Goal: Navigation & Orientation: Understand site structure

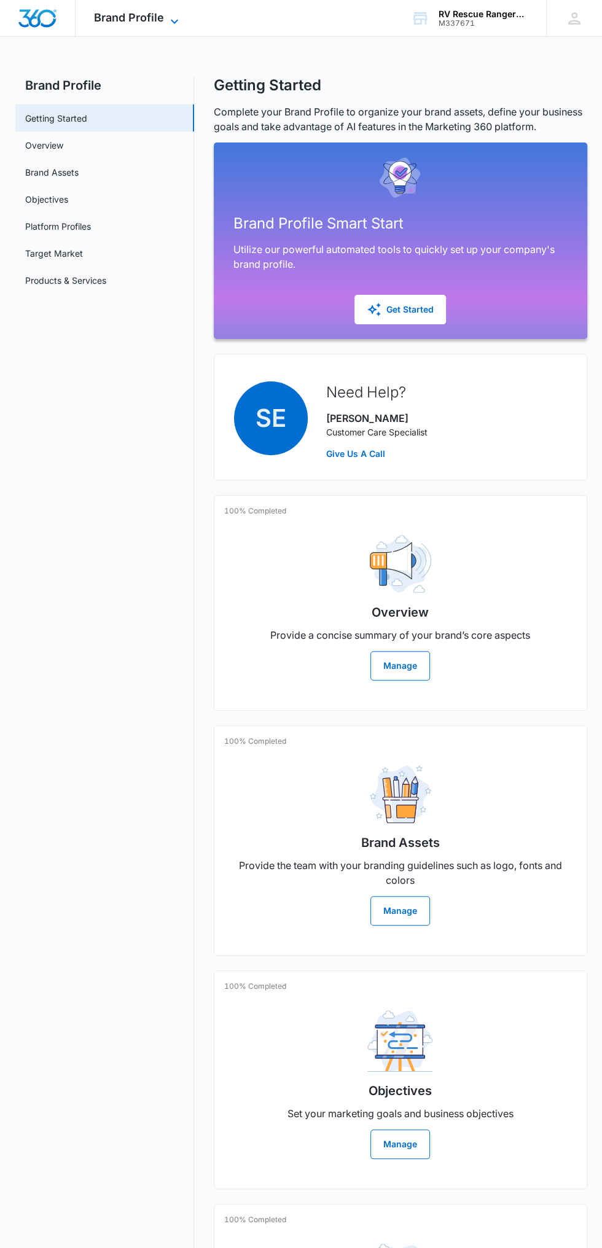
click at [114, 20] on span "Brand Profile" at bounding box center [129, 17] width 70 height 13
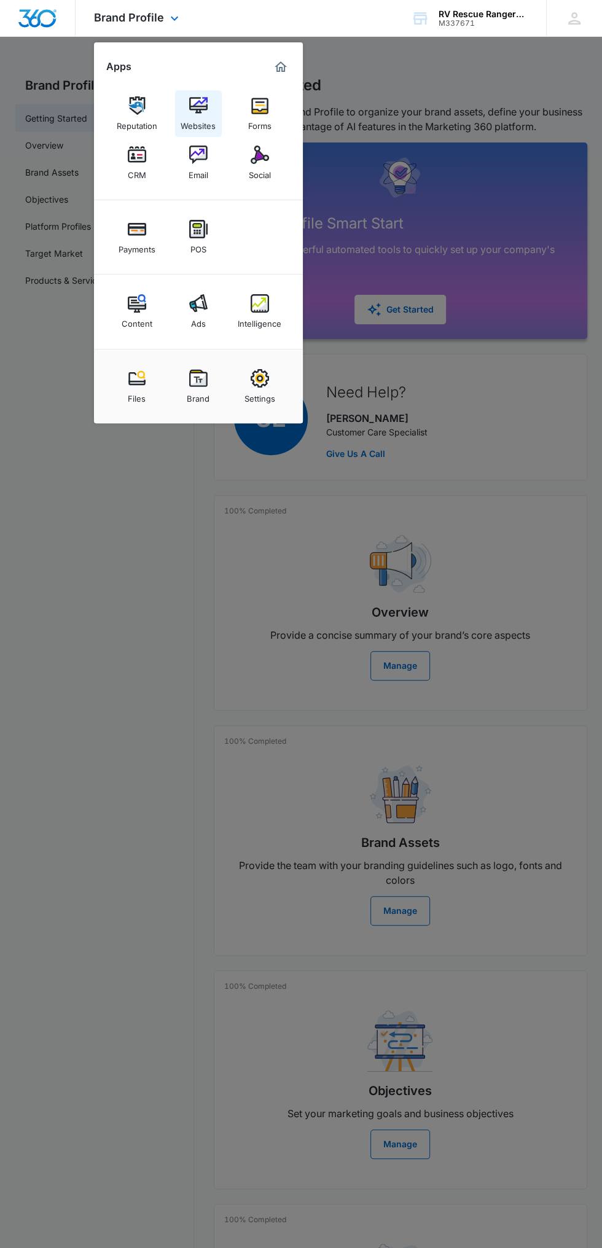
click at [195, 114] on img at bounding box center [198, 105] width 18 height 18
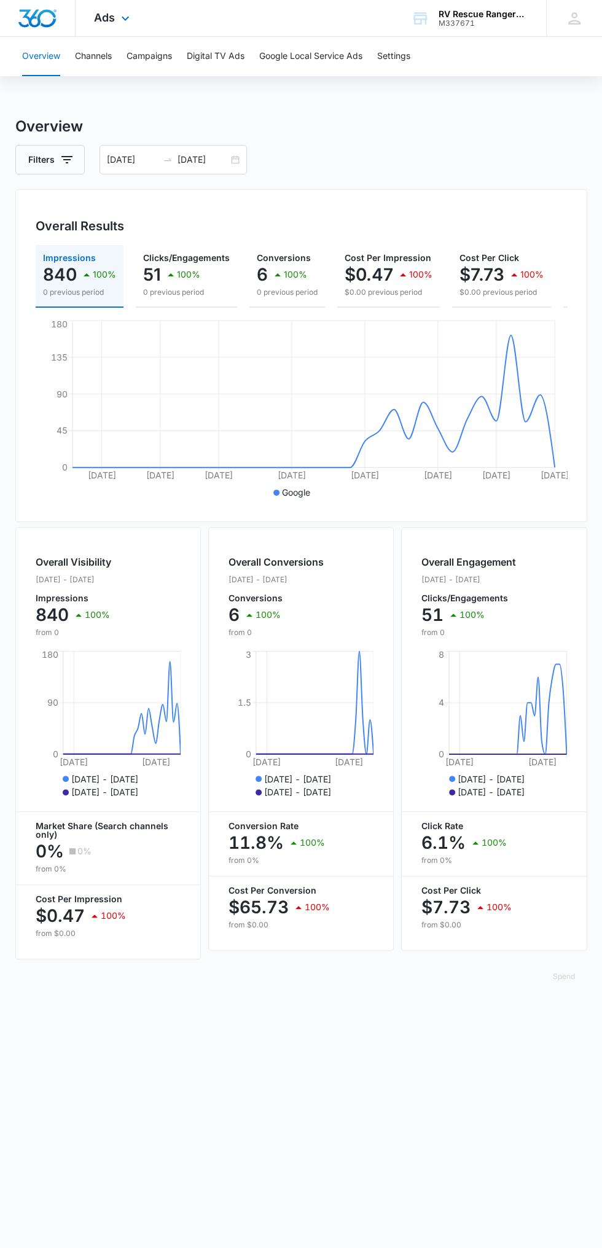
click at [111, 10] on div "Ads Apps Reputation Websites Forms CRM Email Social Payments POS Content Ads In…" at bounding box center [114, 18] width 76 height 36
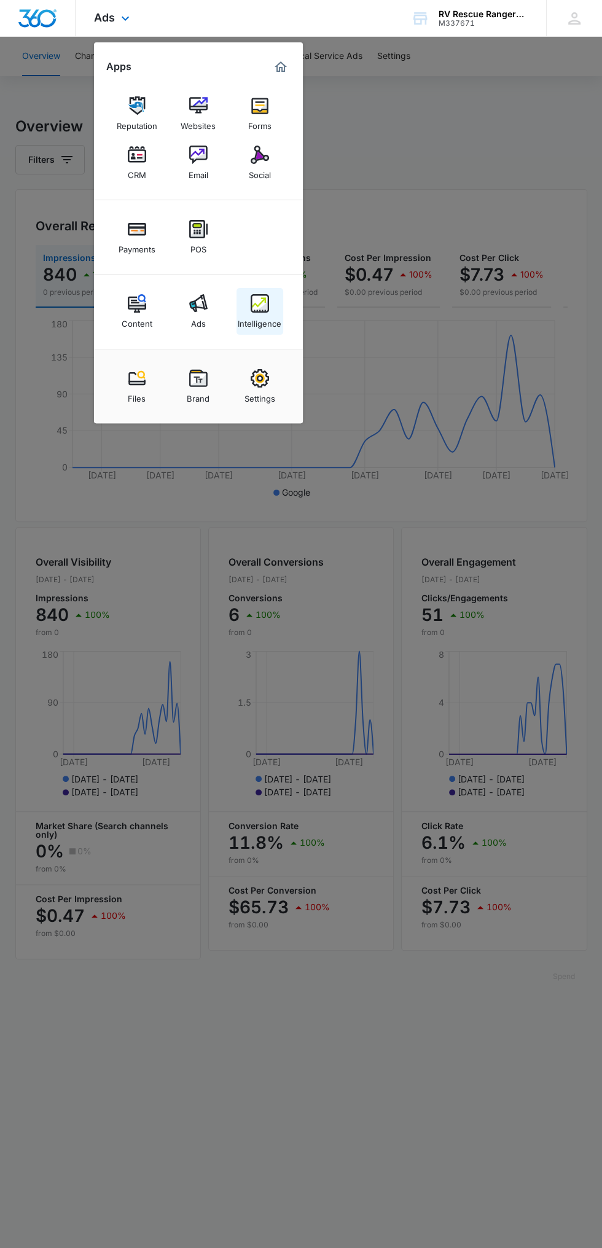
click at [259, 300] on img at bounding box center [260, 303] width 18 height 18
